Goal: Navigation & Orientation: Find specific page/section

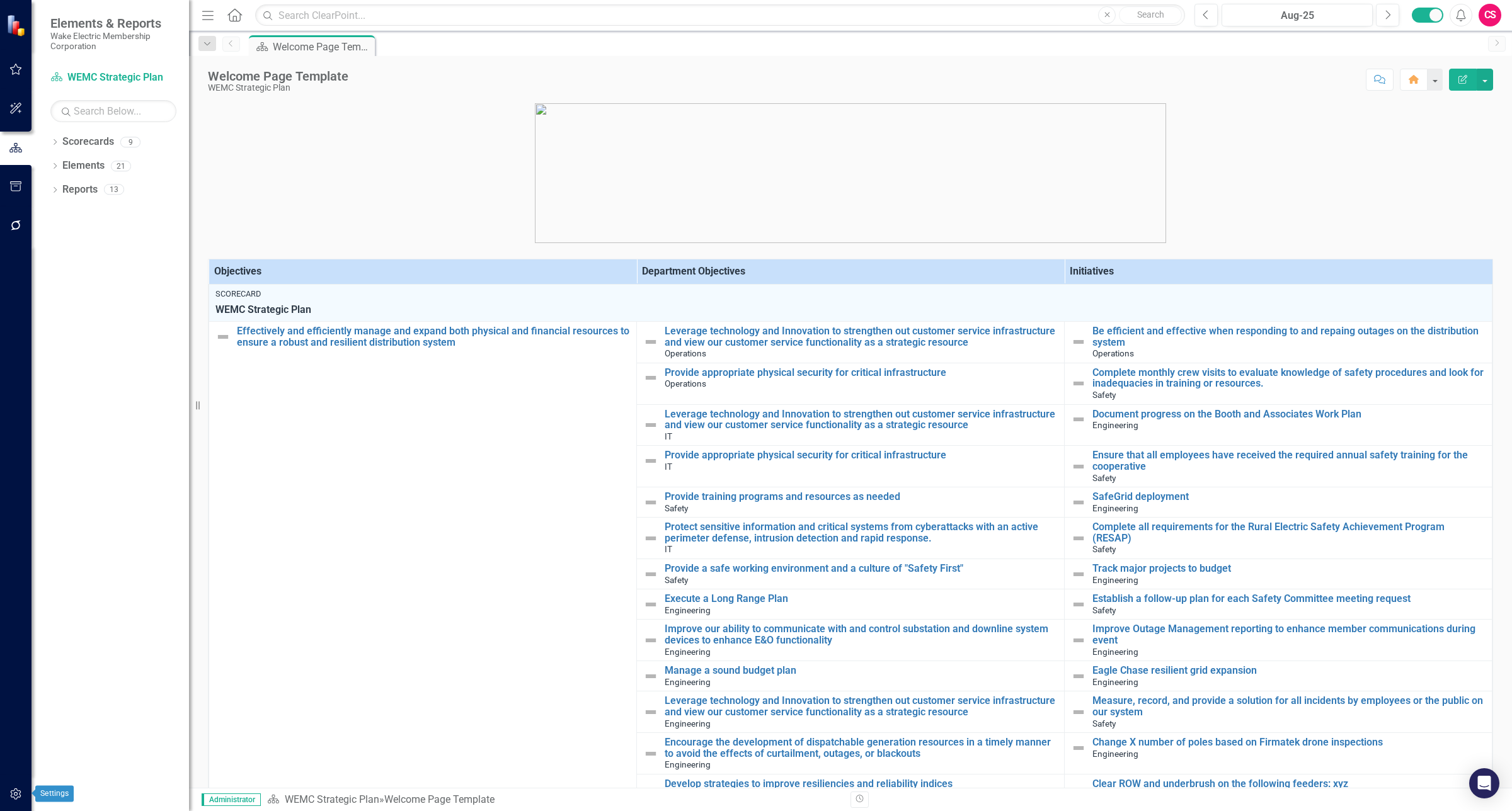
click at [12, 782] on button "button" at bounding box center [16, 794] width 28 height 26
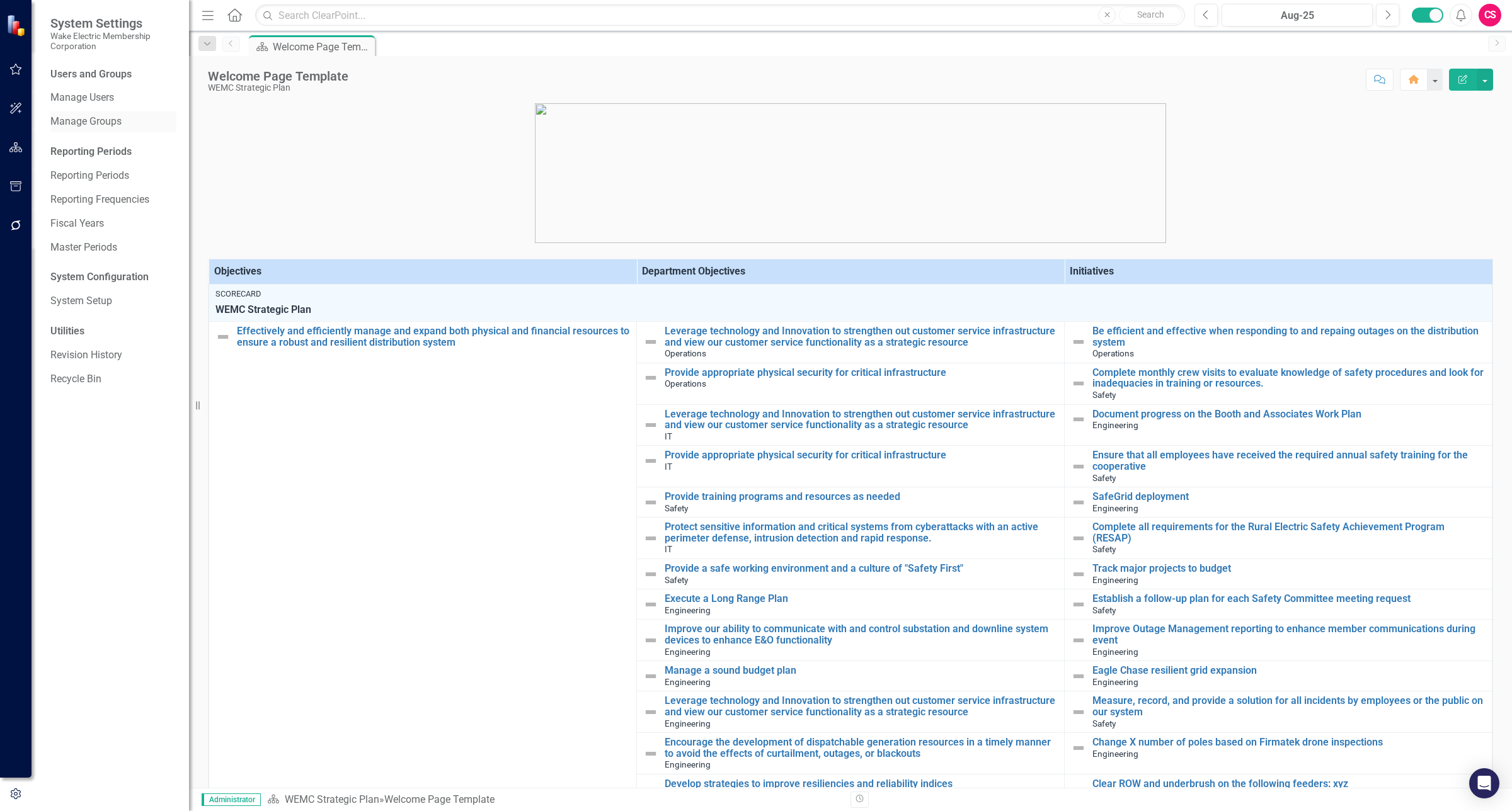
click at [89, 112] on div "Manage Groups" at bounding box center [113, 122] width 126 height 21
drag, startPoint x: 91, startPoint y: 102, endPoint x: 163, endPoint y: 101, distance: 72.0
click at [91, 101] on link "Manage Users" at bounding box center [113, 98] width 126 height 15
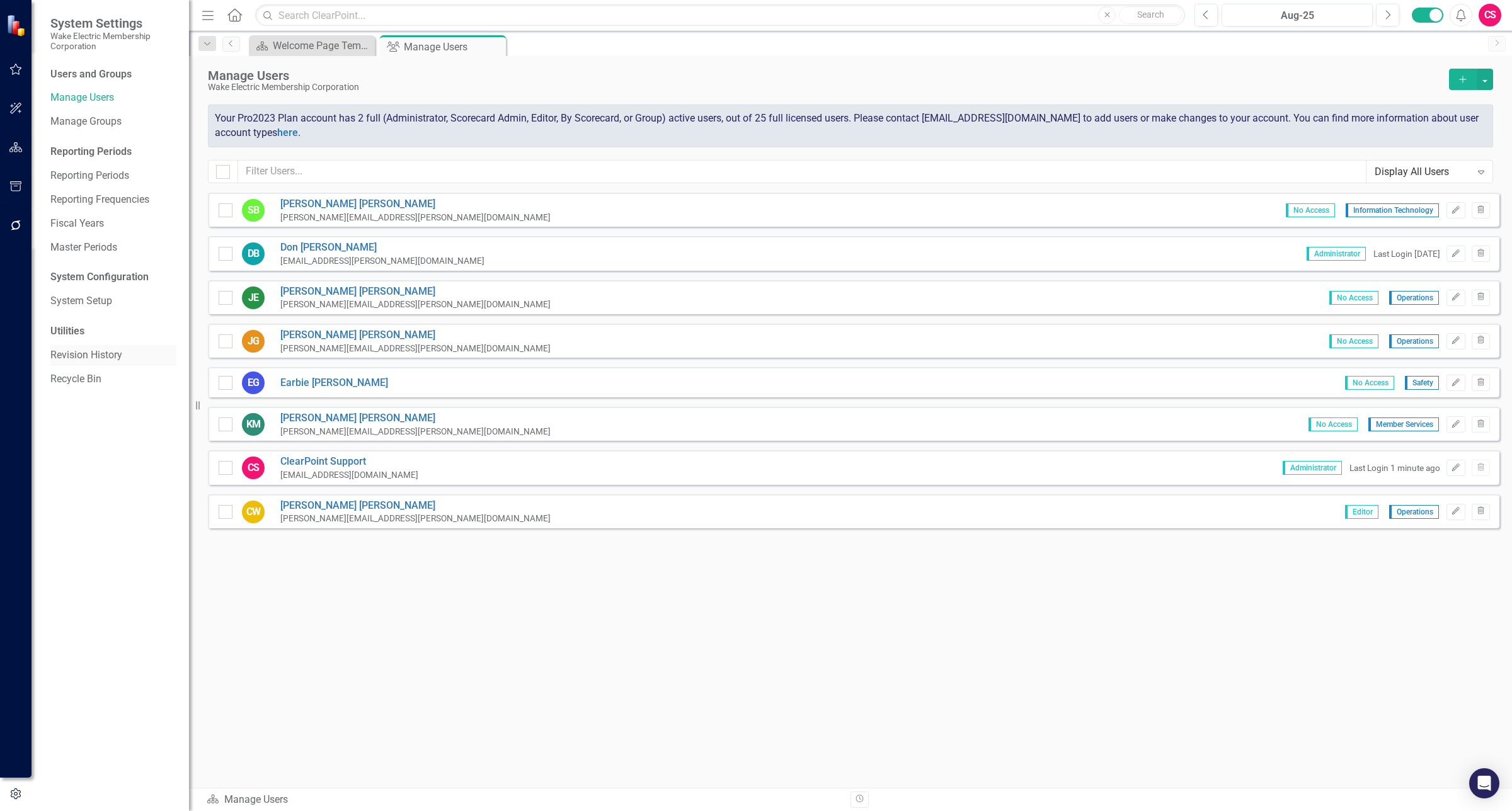
click at [96, 355] on link "Revision History" at bounding box center [113, 355] width 126 height 15
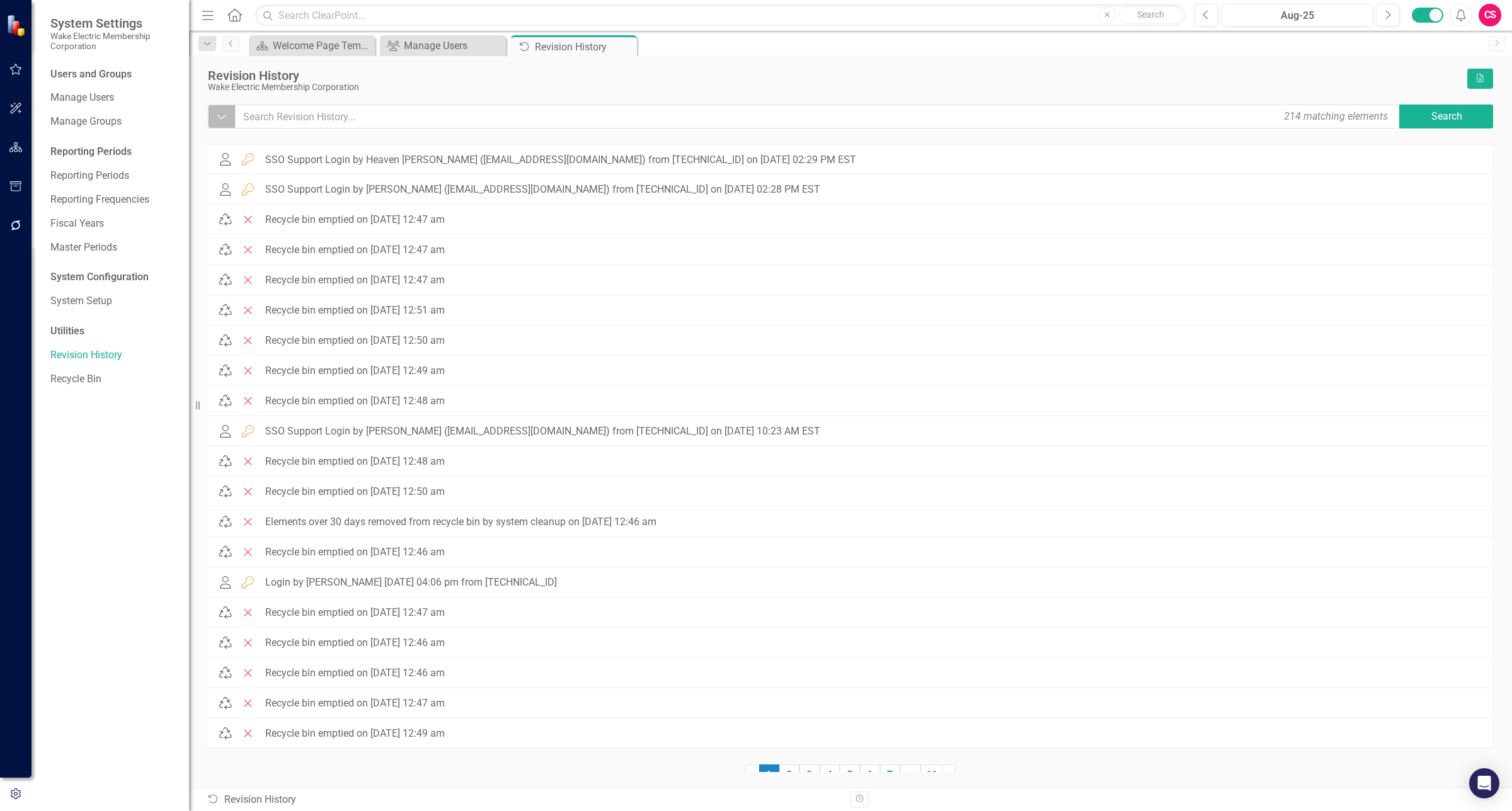
click at [224, 118] on icon "Dropdown" at bounding box center [222, 116] width 12 height 12
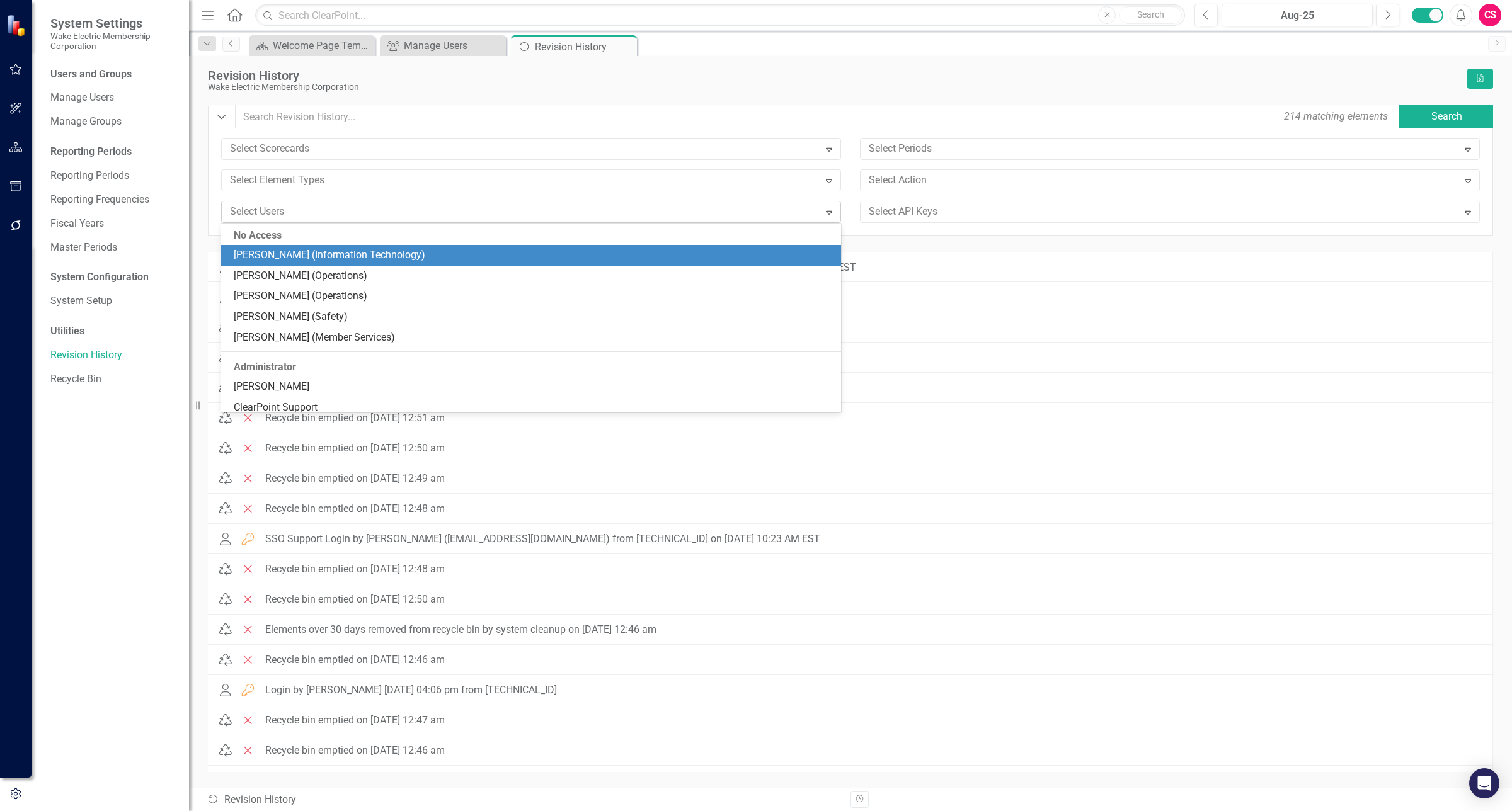
click at [282, 205] on div at bounding box center [522, 211] width 594 height 17
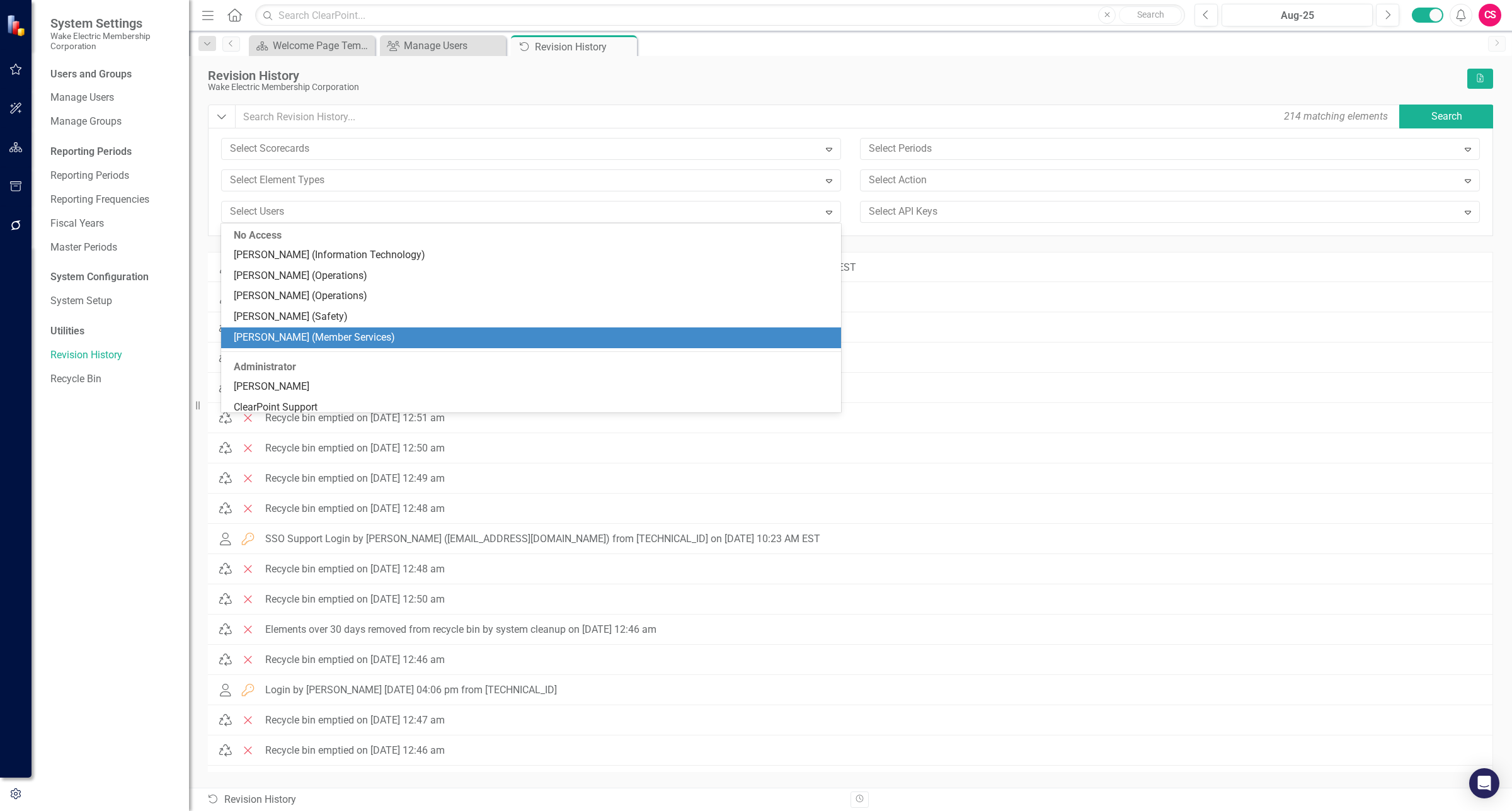
scroll to position [54, 0]
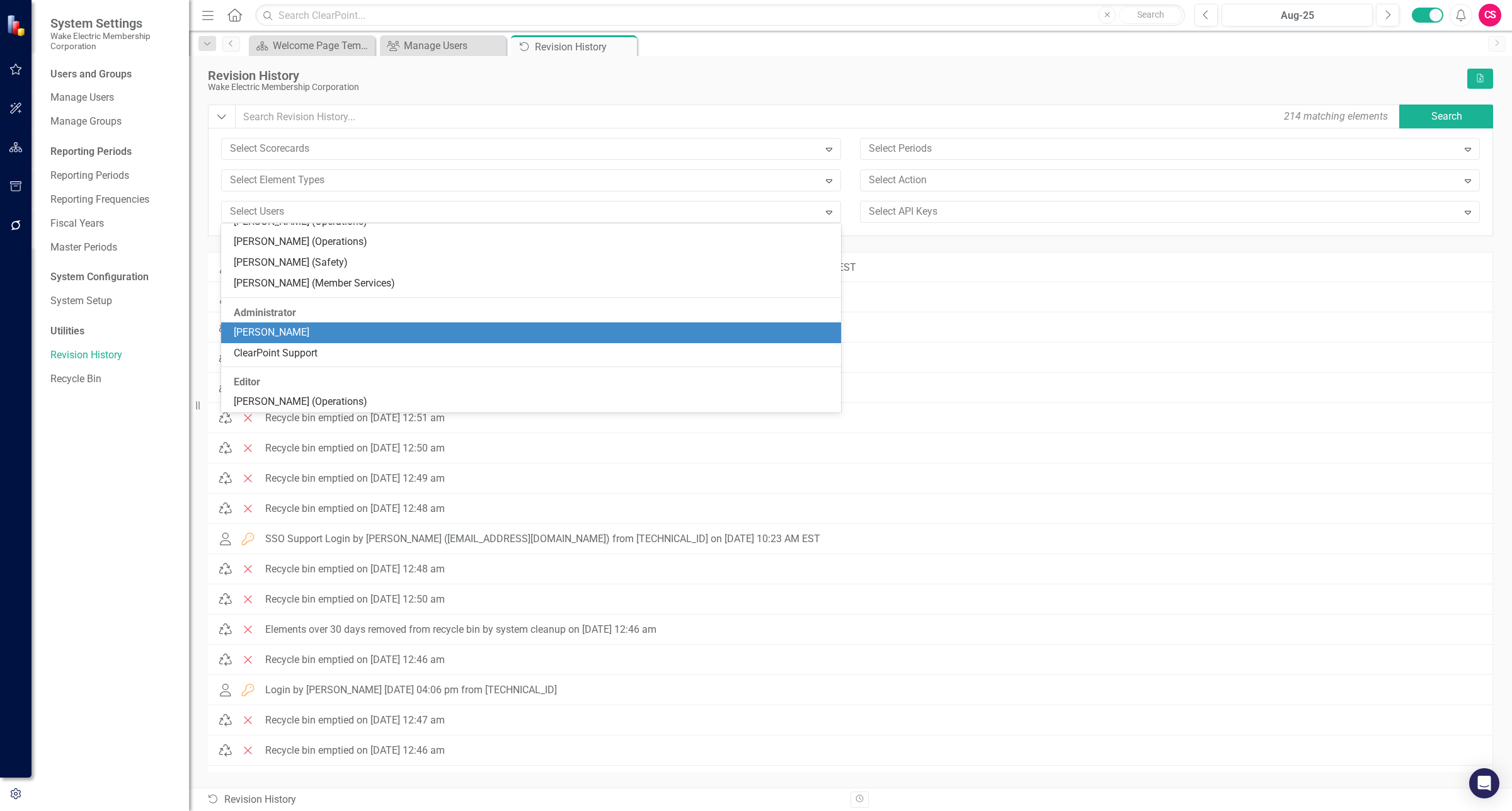
click at [316, 323] on div "[PERSON_NAME]" at bounding box center [531, 333] width 620 height 21
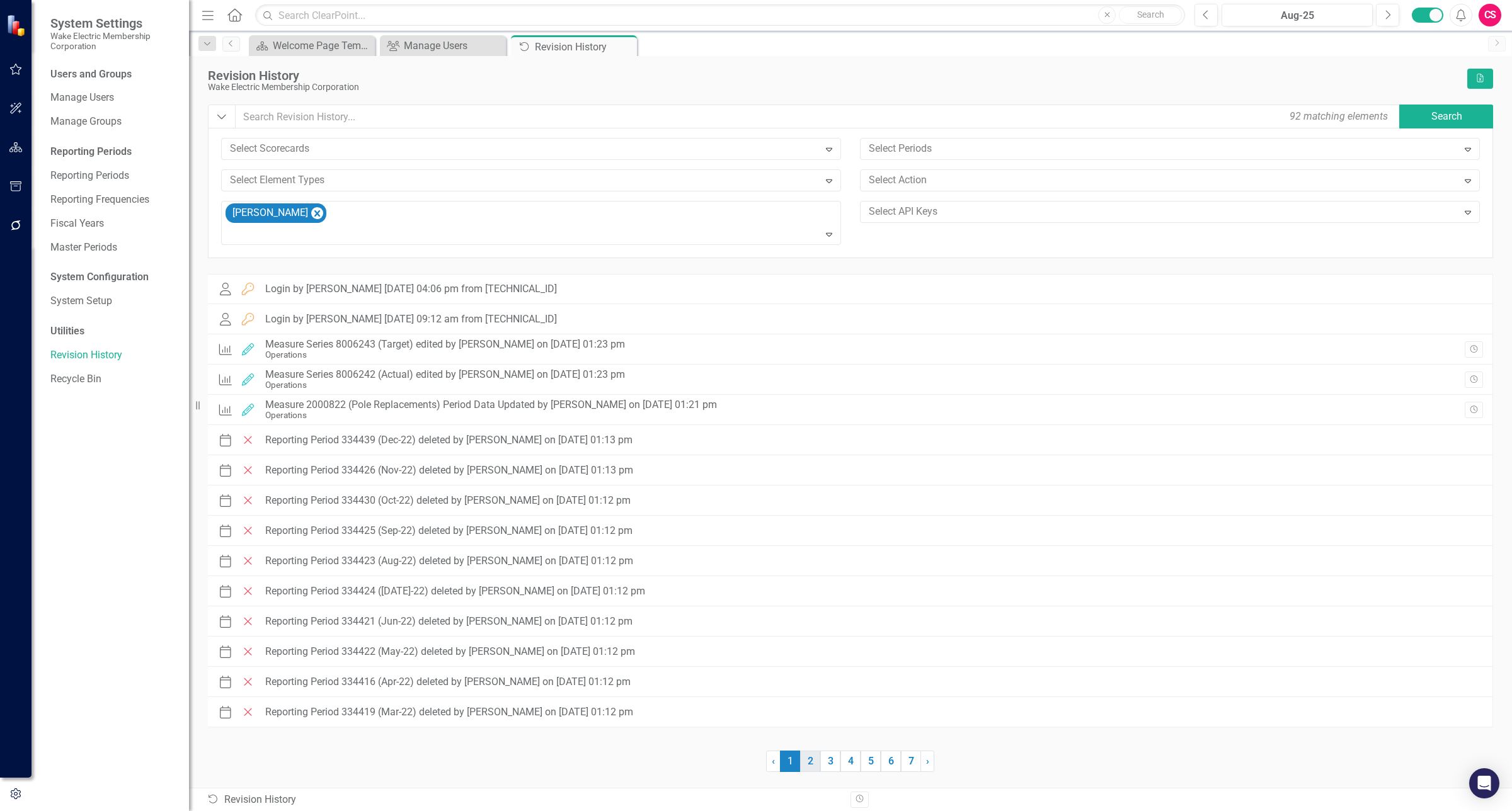
click at [810, 757] on link "2" at bounding box center [810, 762] width 20 height 22
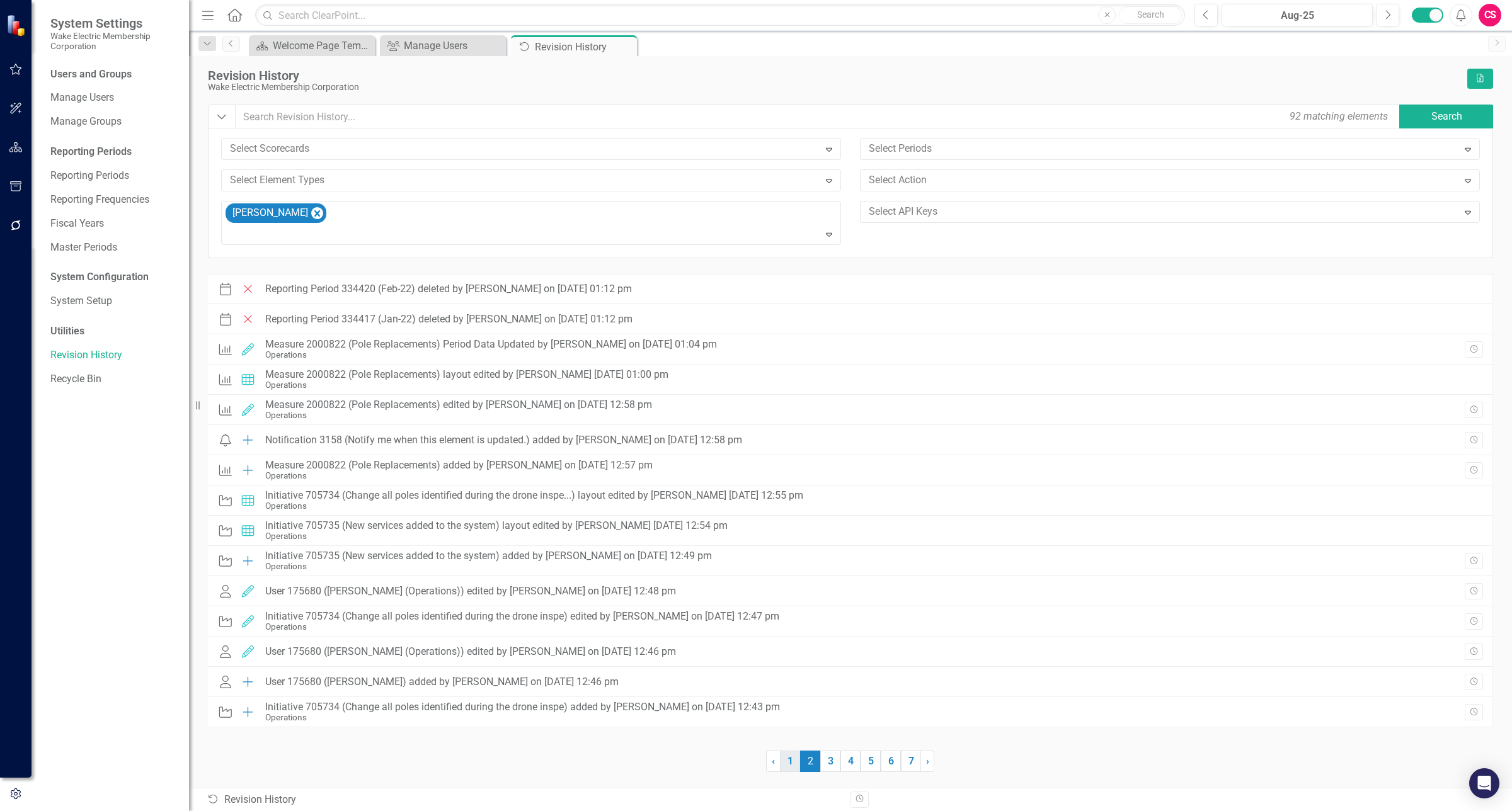
click at [791, 769] on link "1" at bounding box center [790, 762] width 20 height 22
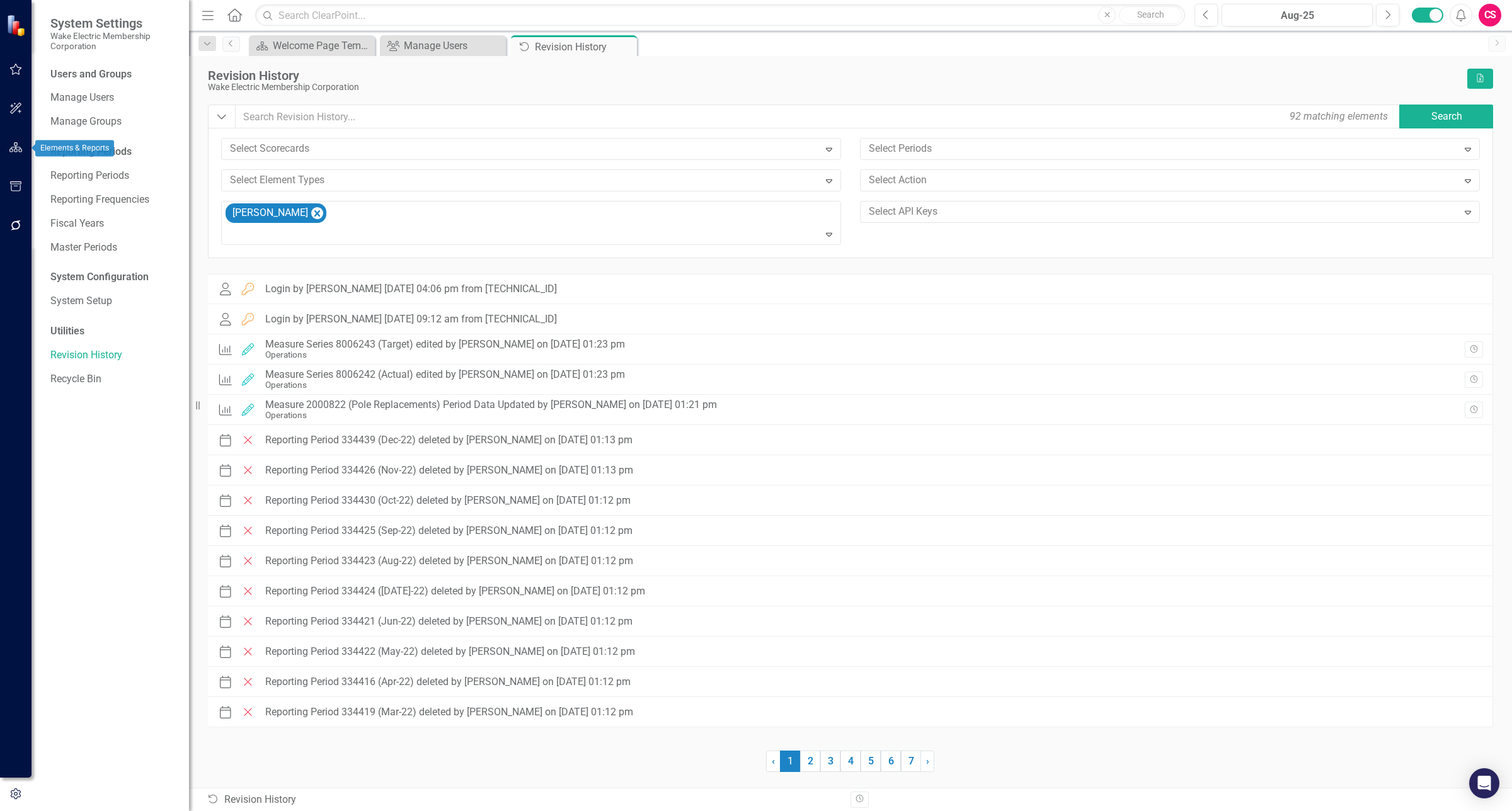
drag, startPoint x: 12, startPoint y: 150, endPoint x: 1, endPoint y: 174, distance: 26.4
click at [12, 150] on icon "button" at bounding box center [16, 147] width 13 height 10
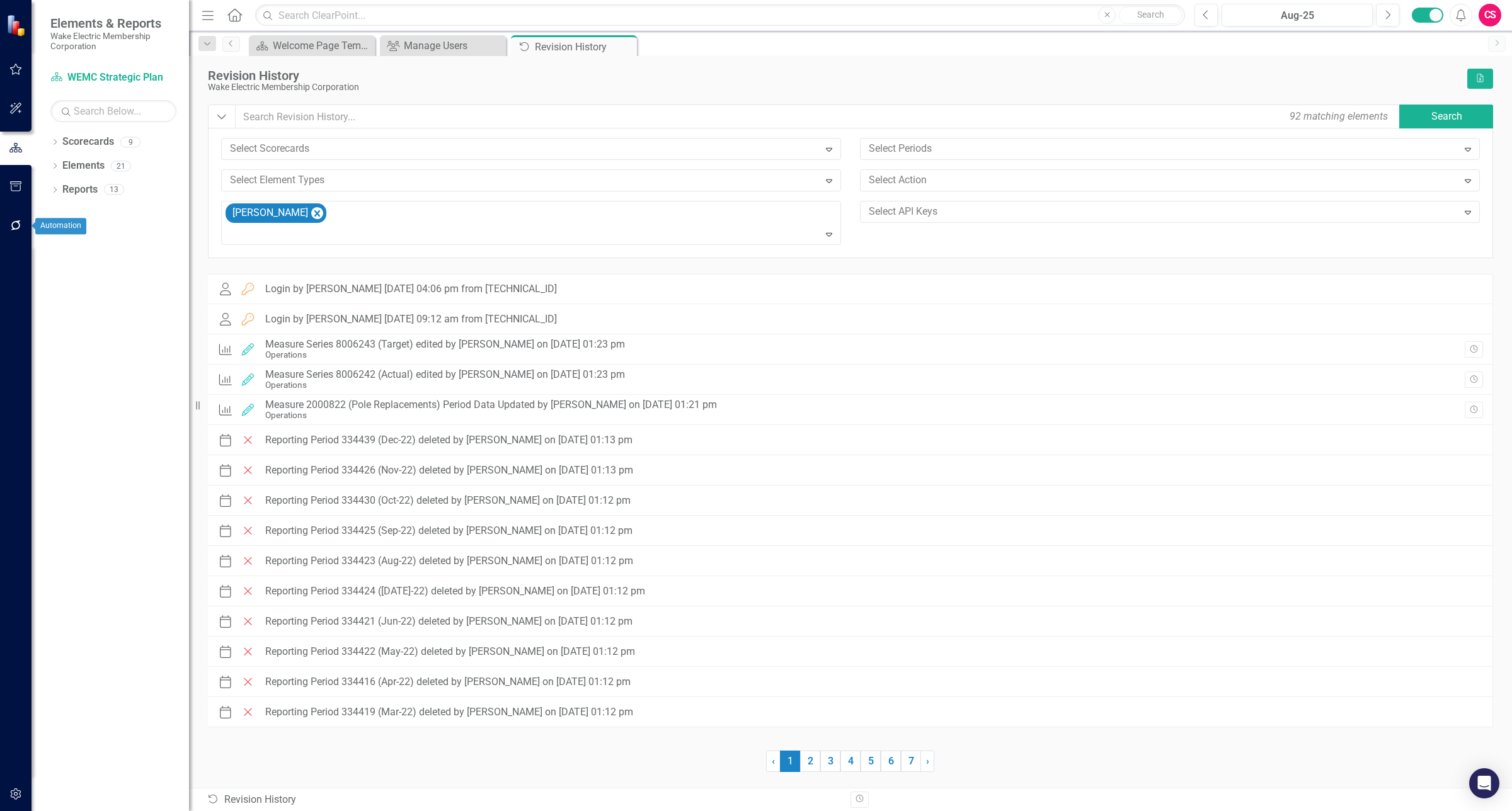
click at [17, 230] on icon "button" at bounding box center [16, 226] width 13 height 10
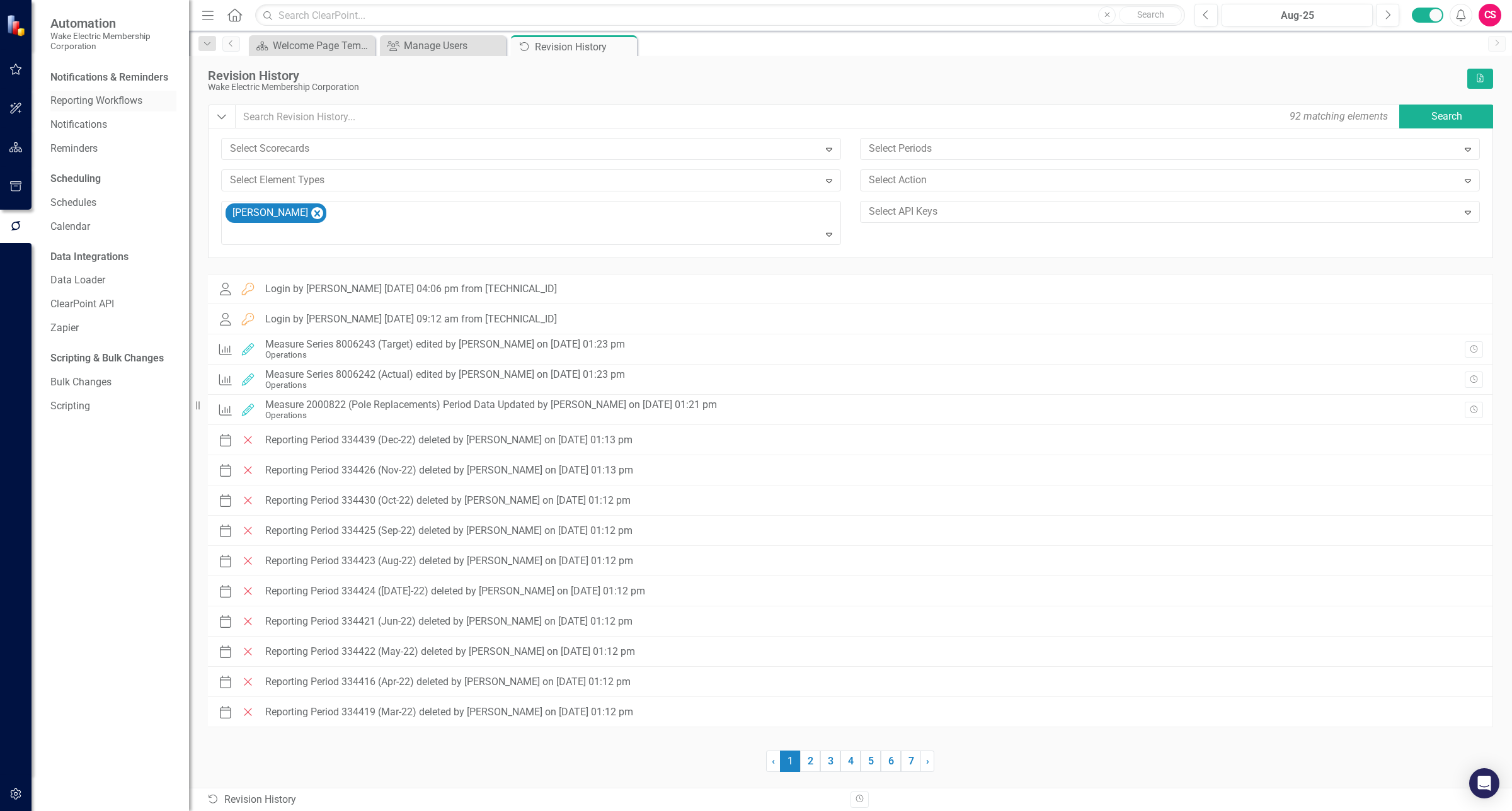
click at [115, 98] on link "Reporting Workflows" at bounding box center [113, 101] width 126 height 15
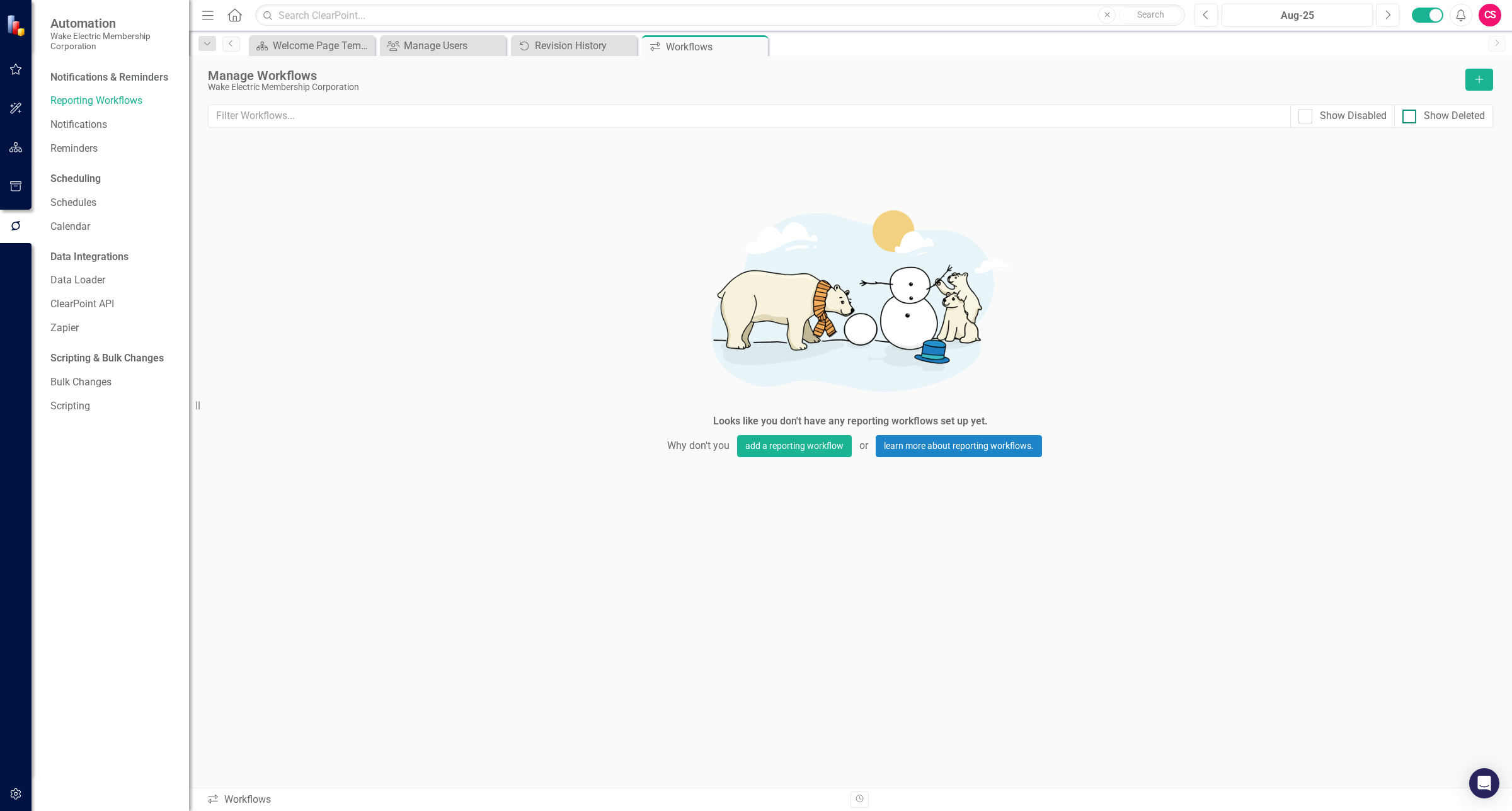
click at [1406, 118] on div at bounding box center [1409, 116] width 14 height 14
click at [1406, 118] on input "Show Deleted" at bounding box center [1406, 113] width 8 height 8
checkbox input "true"
click at [13, 188] on icon "button" at bounding box center [16, 186] width 13 height 10
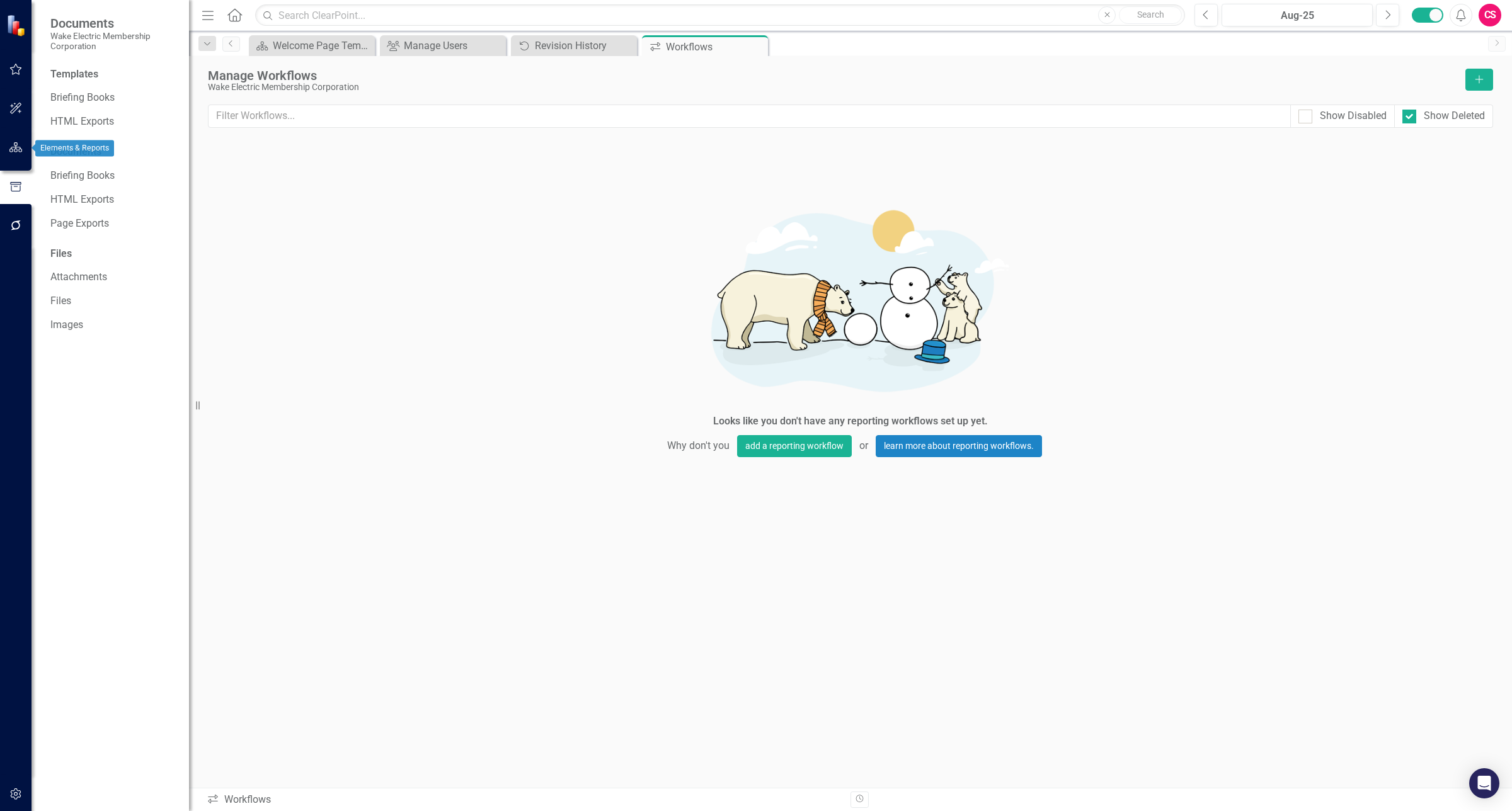
click at [12, 151] on icon "button" at bounding box center [16, 147] width 13 height 10
click at [93, 141] on link "Scorecards" at bounding box center [88, 142] width 52 height 15
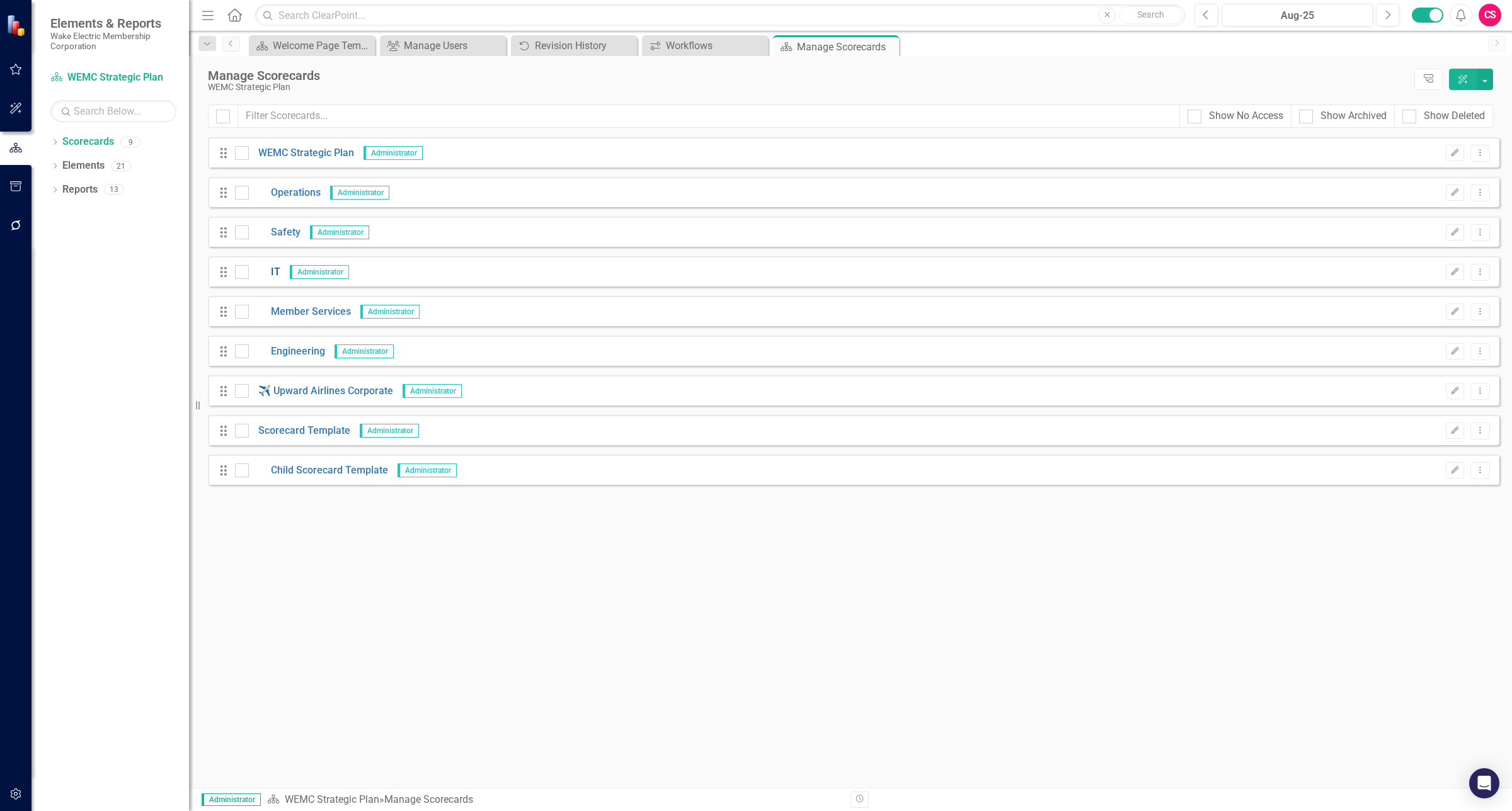
click at [271, 272] on link "IT" at bounding box center [264, 273] width 31 height 15
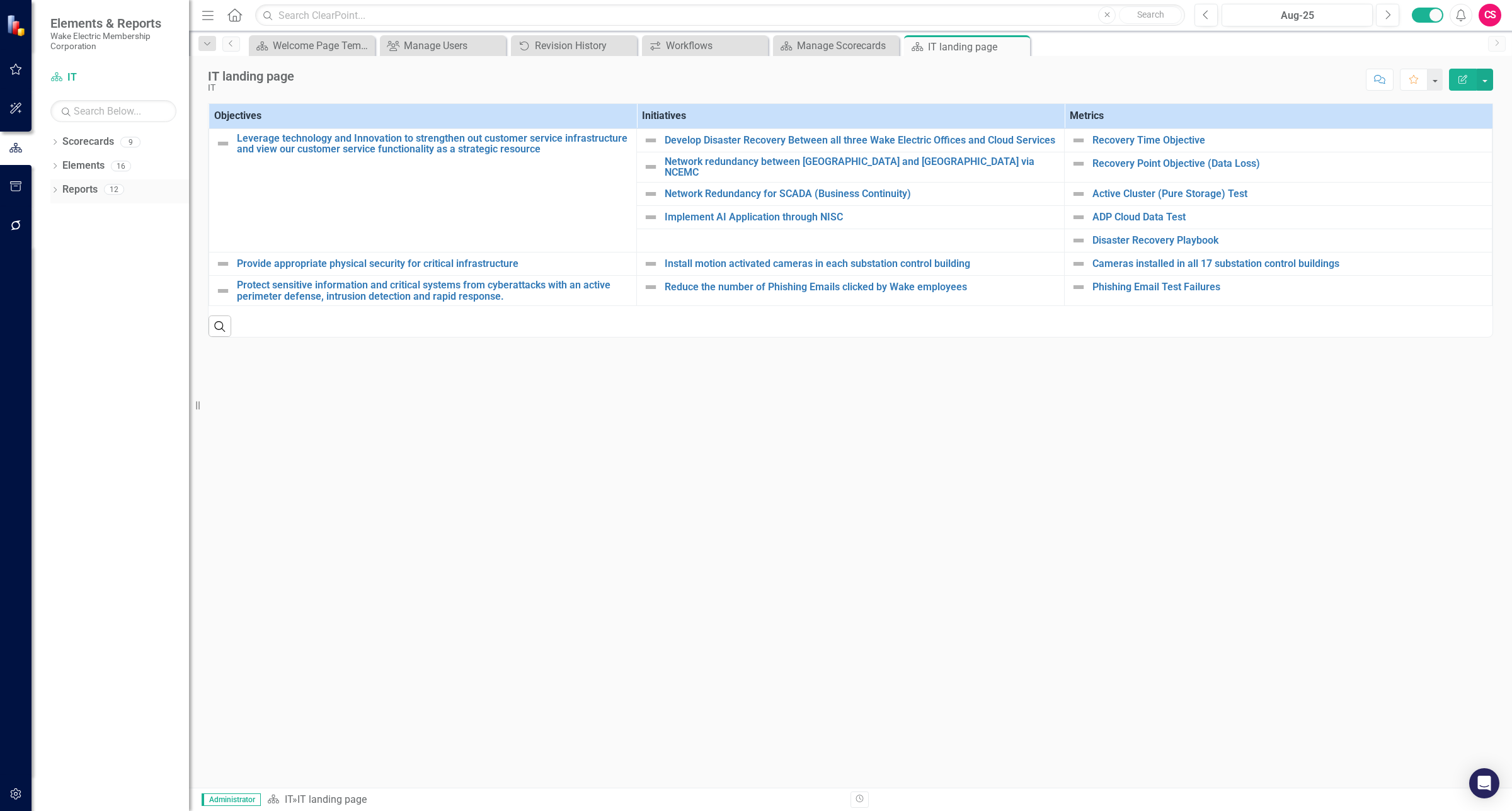
click at [83, 199] on div "Reports" at bounding box center [80, 189] width 36 height 21
click at [81, 191] on link "Reports" at bounding box center [80, 190] width 36 height 15
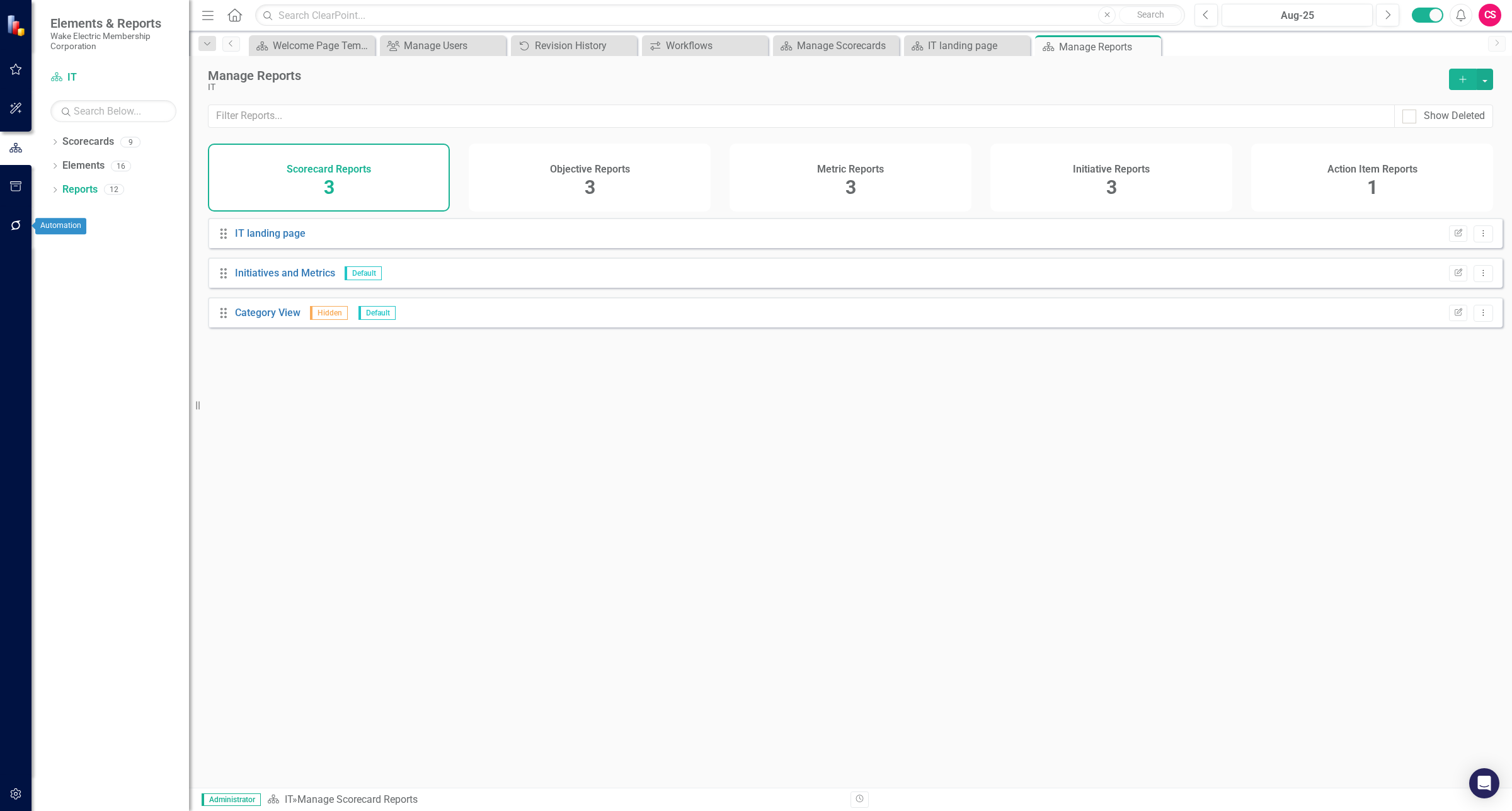
click at [20, 228] on icon "button" at bounding box center [16, 226] width 13 height 10
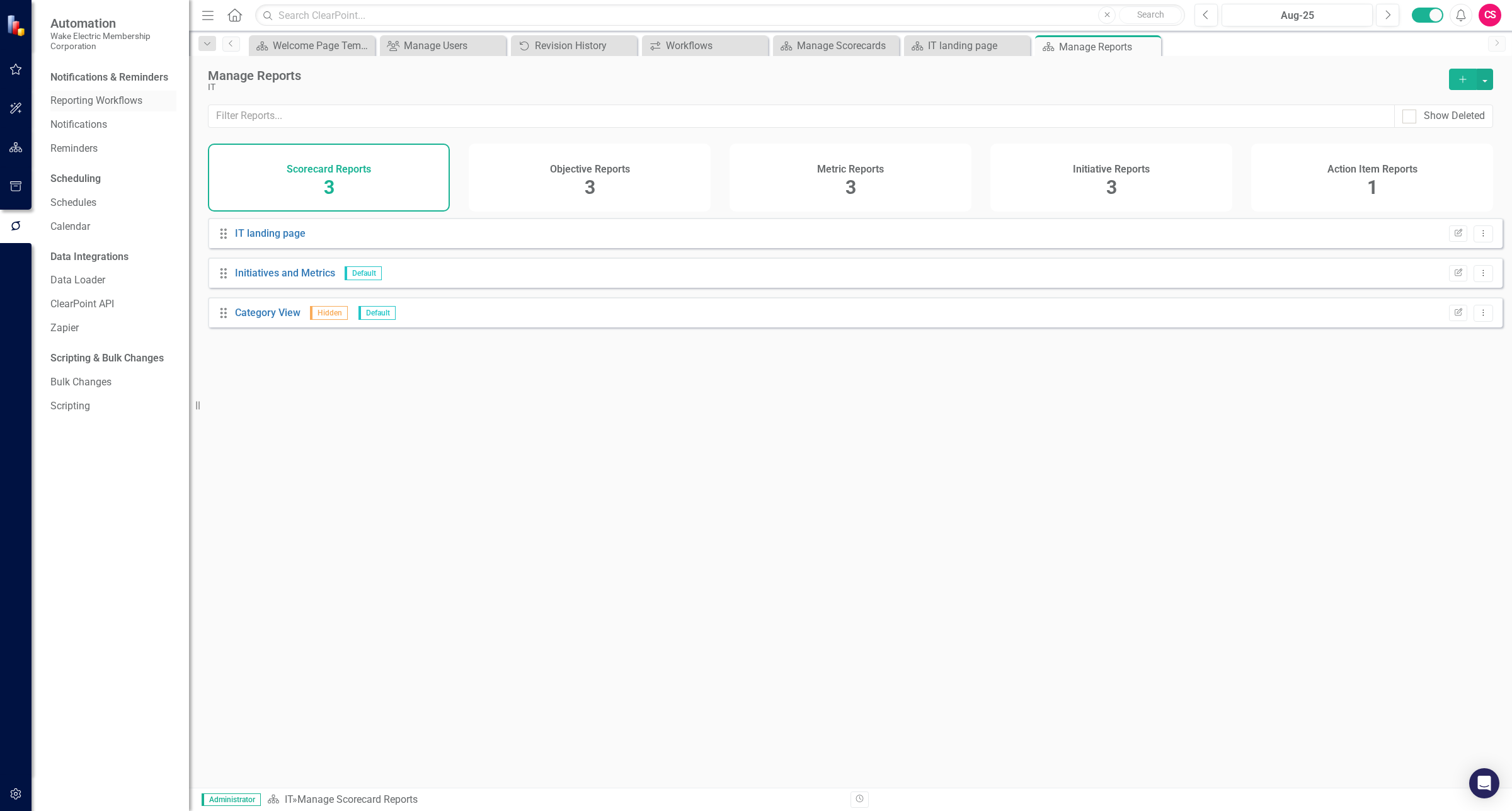
click at [121, 107] on link "Reporting Workflows" at bounding box center [113, 101] width 126 height 15
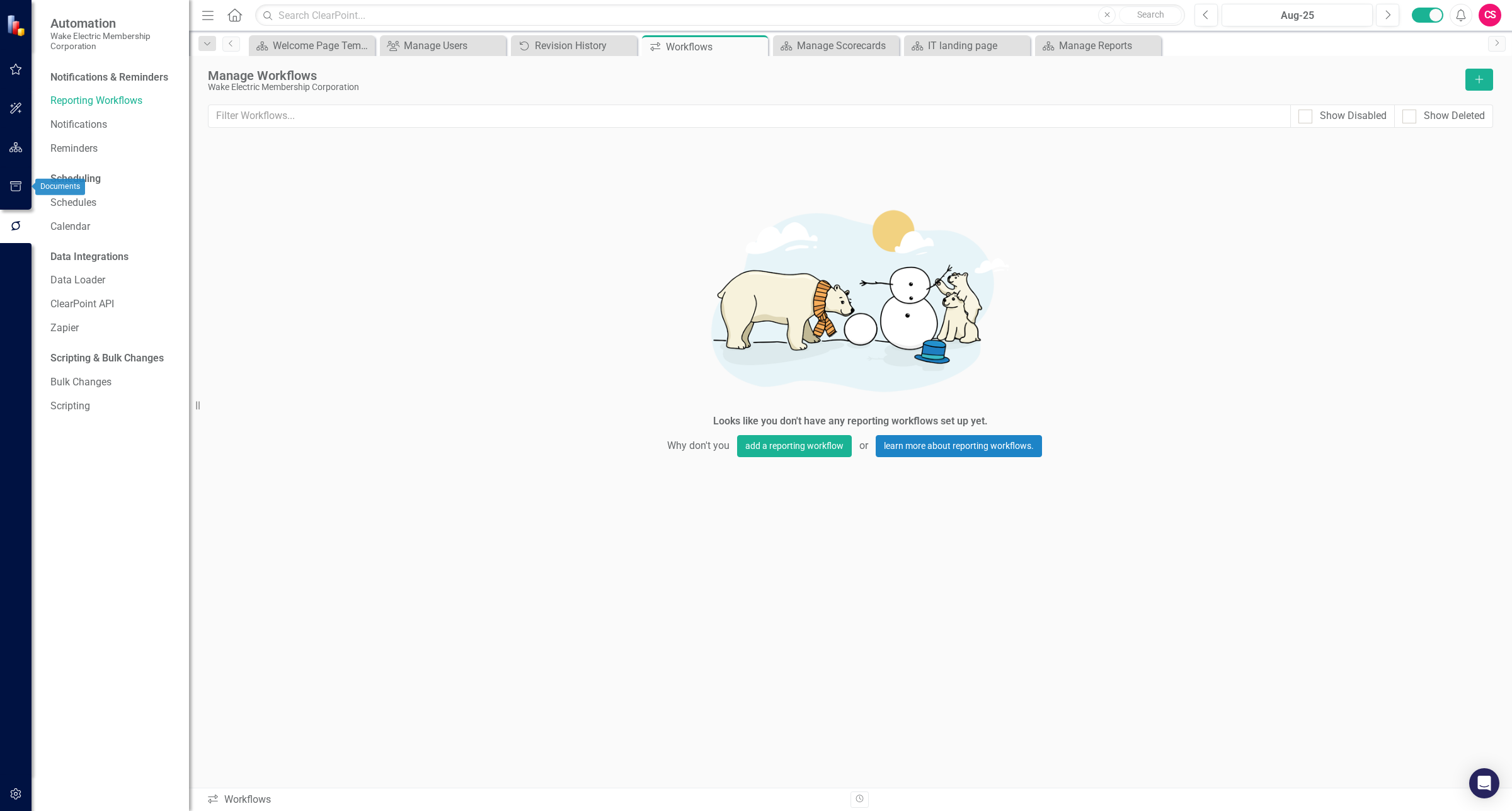
click at [7, 191] on button "button" at bounding box center [16, 187] width 28 height 26
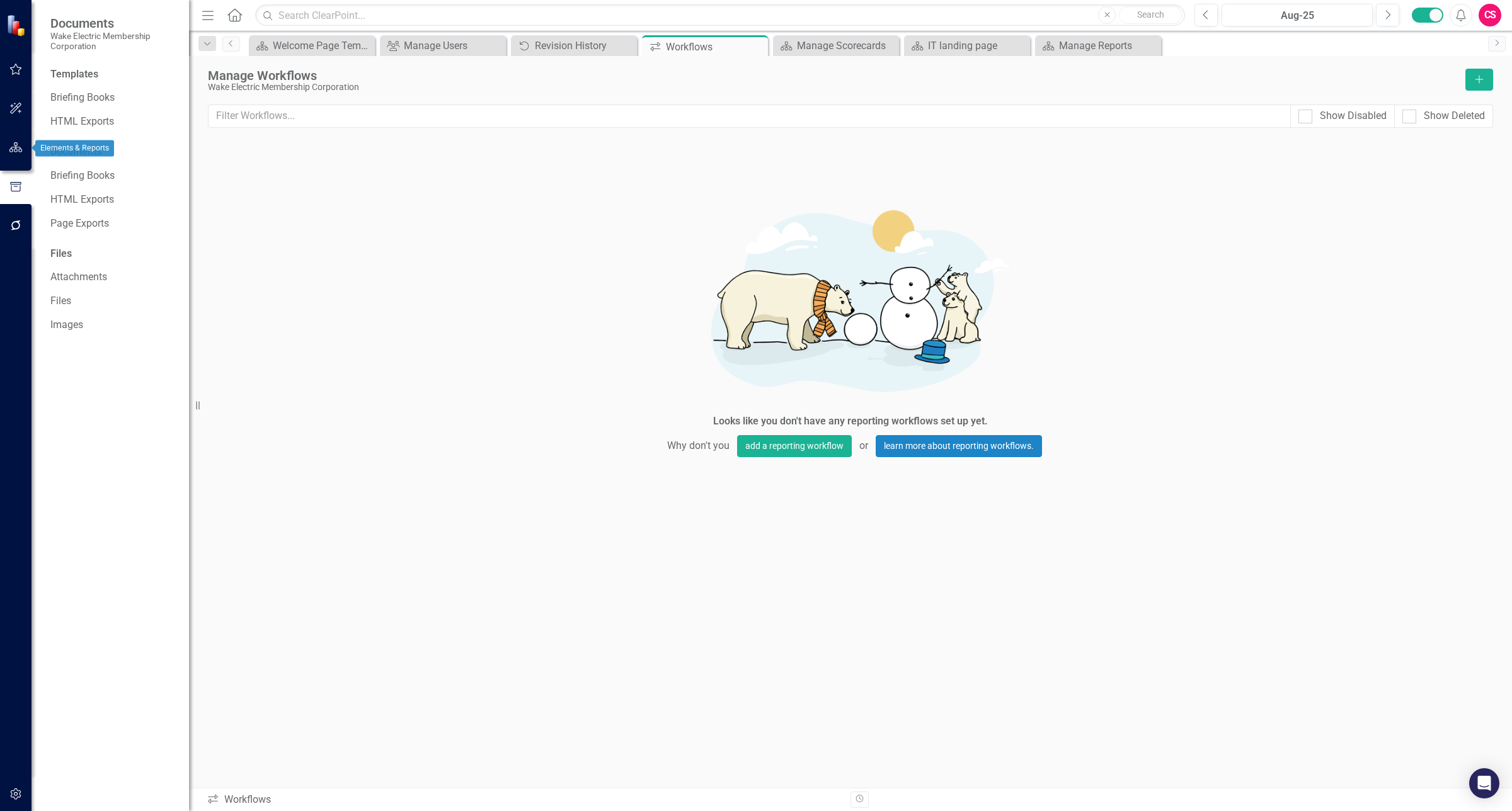
click at [12, 151] on icon "button" at bounding box center [16, 147] width 13 height 10
click at [96, 141] on link "Scorecards" at bounding box center [88, 142] width 52 height 15
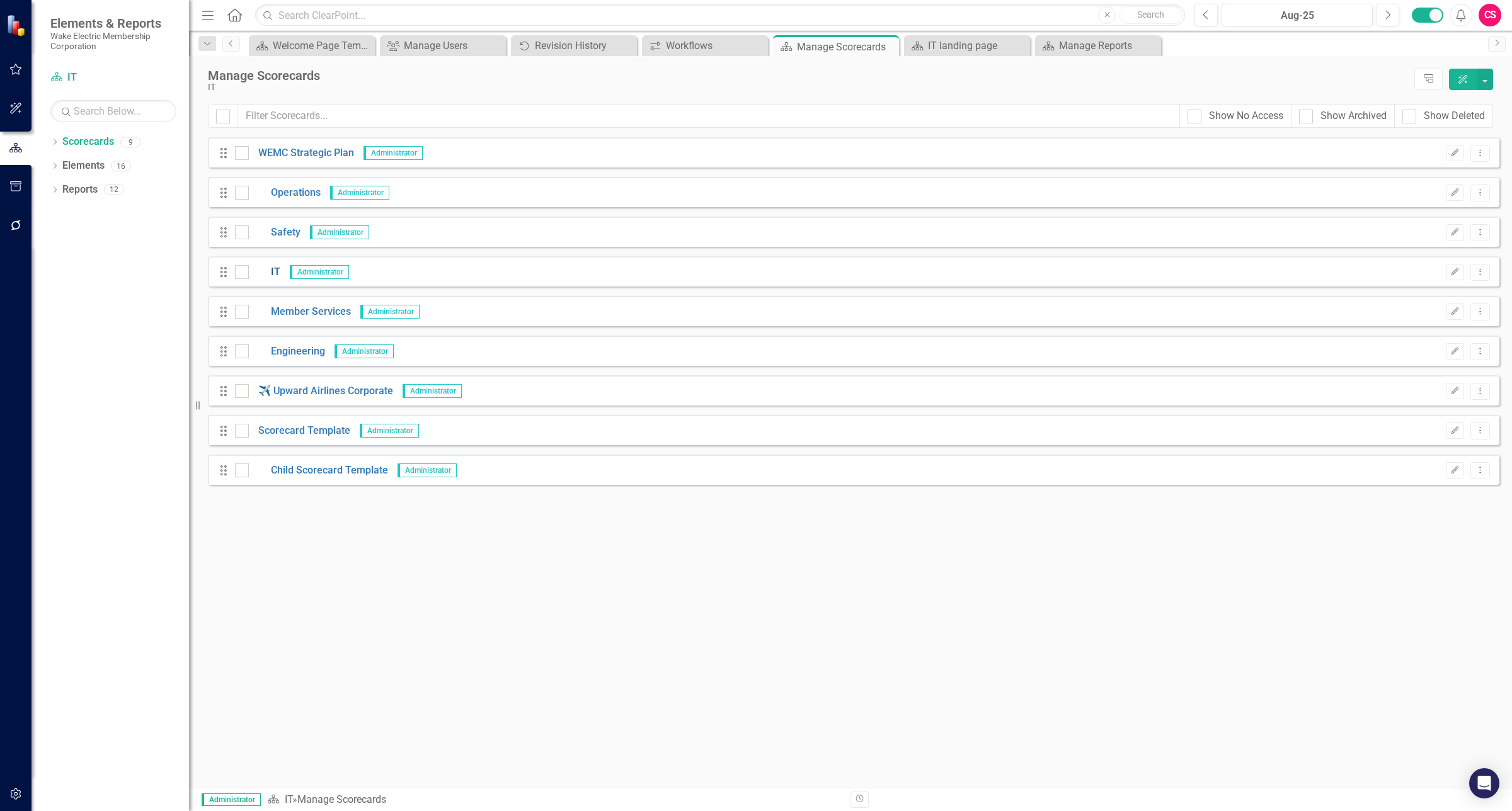
click at [271, 271] on link "IT" at bounding box center [264, 273] width 31 height 15
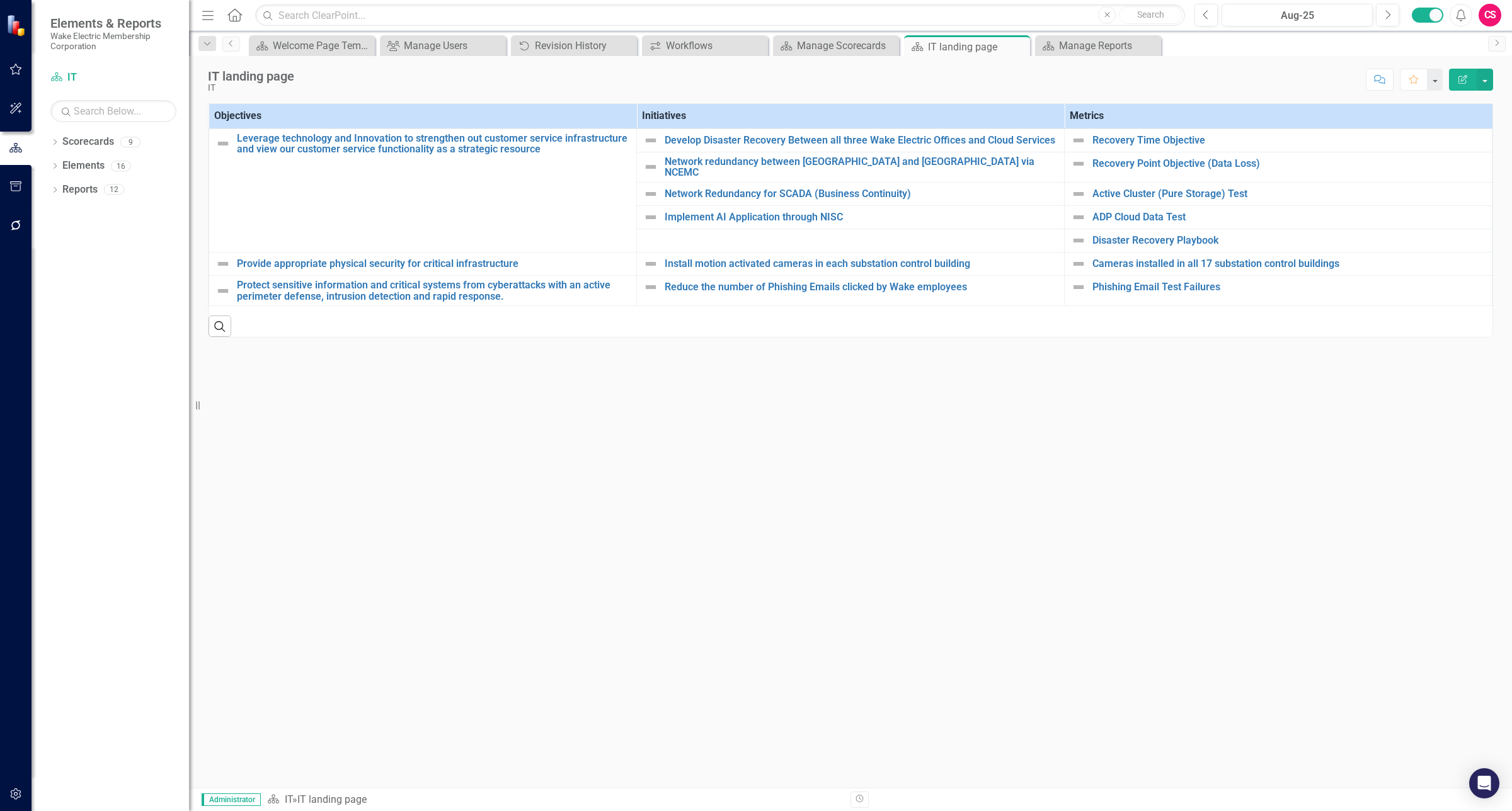
click at [1193, 107] on th "Metrics" at bounding box center [1278, 116] width 428 height 25
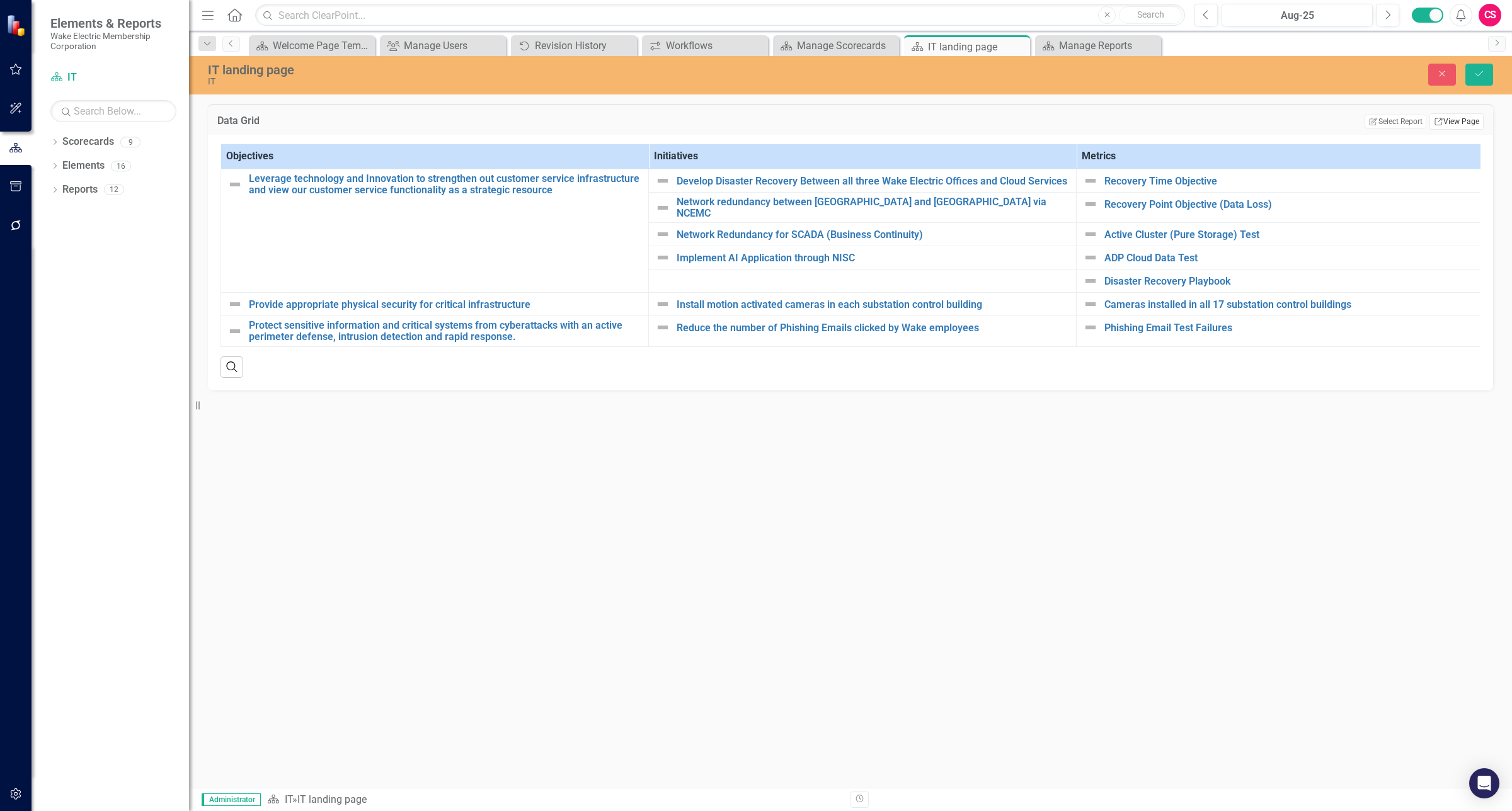
click at [1458, 120] on link "Link View Page" at bounding box center [1456, 121] width 54 height 17
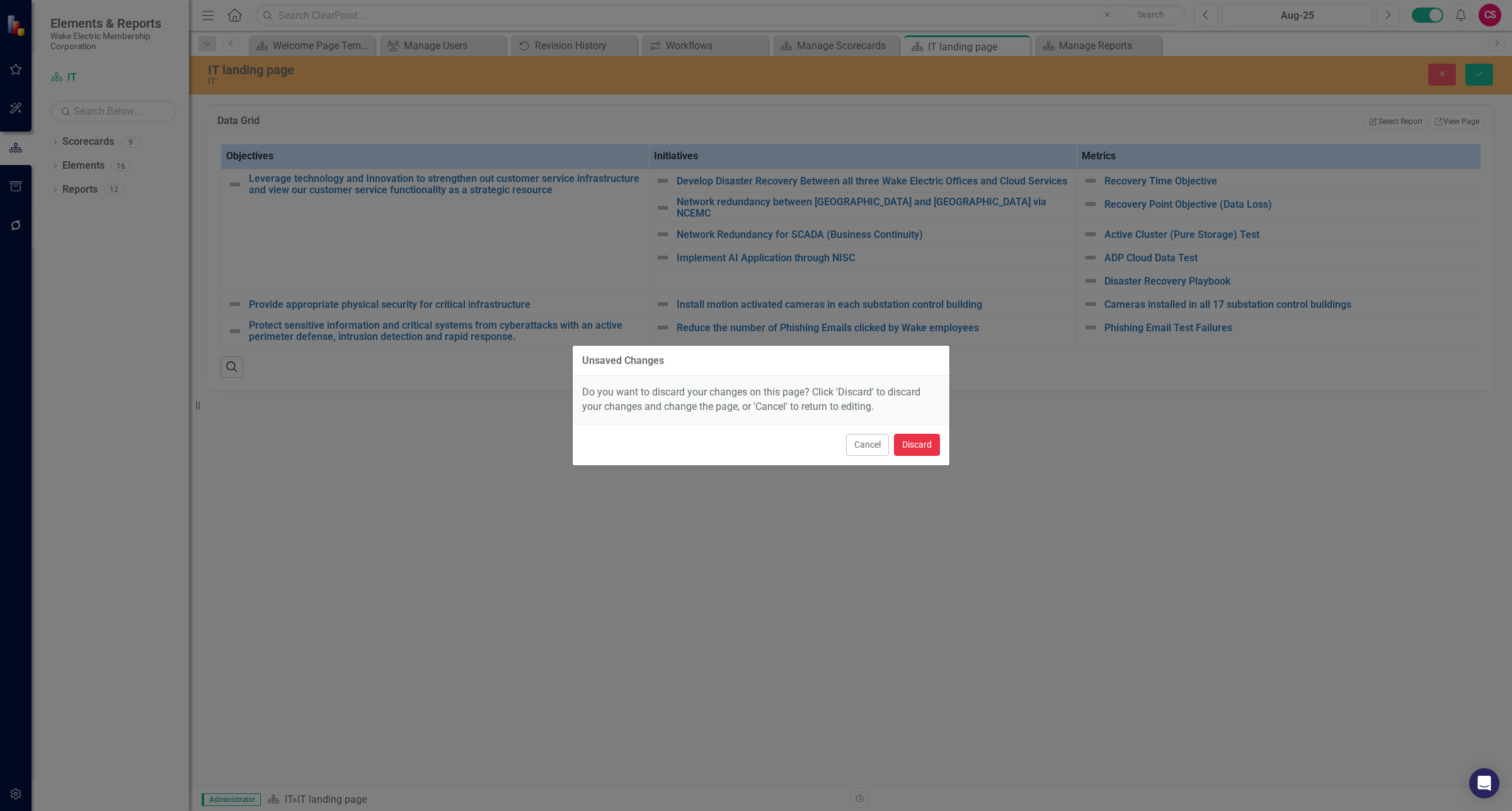
click at [917, 435] on button "Discard" at bounding box center [916, 445] width 46 height 22
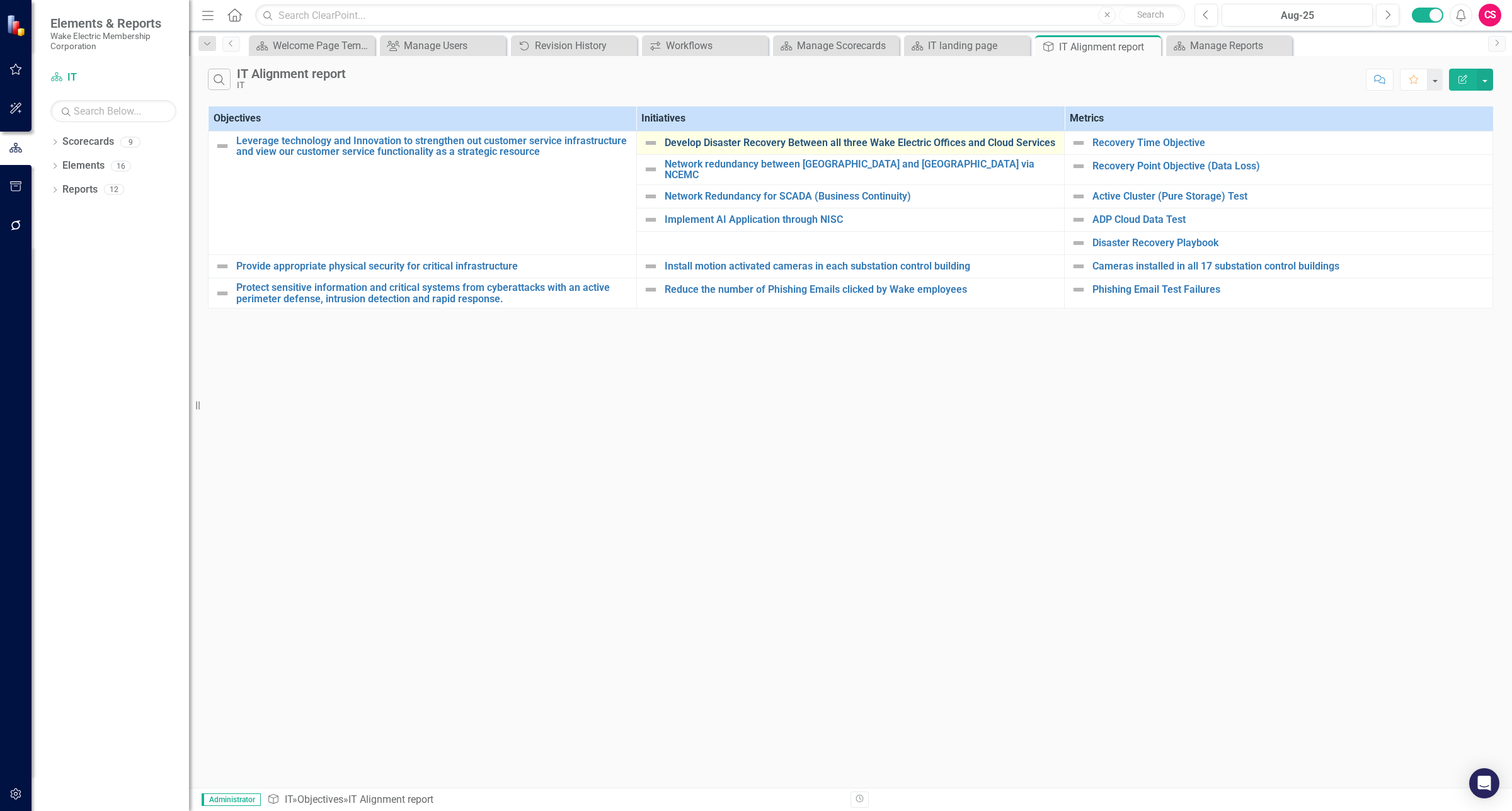
click at [830, 144] on link "Develop Disaster Recovery Between all three Wake Electric Offices and Cloud Ser…" at bounding box center [861, 143] width 394 height 12
